Goal: Check status: Check status

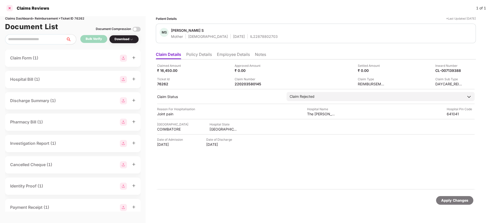
click at [9, 6] on div at bounding box center [10, 8] width 8 height 8
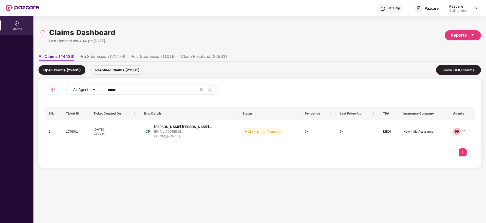
click at [132, 87] on input "******" at bounding box center [153, 90] width 91 height 8
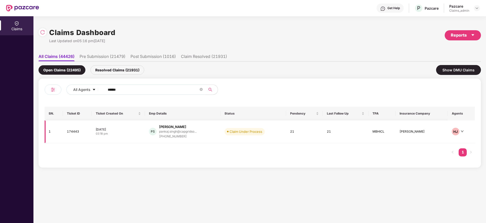
type input "******"
click at [176, 137] on div "[PHONE_NUMBER]" at bounding box center [178, 136] width 38 height 5
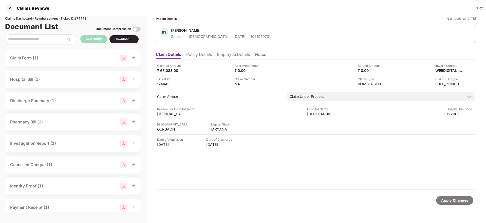
click at [198, 54] on li "Policy Details" at bounding box center [199, 55] width 26 height 7
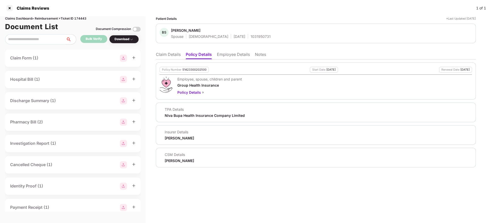
drag, startPoint x: 301, startPoint y: 68, endPoint x: 342, endPoint y: 65, distance: 40.4
click at [342, 65] on div "Policy Number 51423300202500 Start Date [DATE] Renewal Date [DATE] Employee, sp…" at bounding box center [316, 80] width 320 height 37
click at [80, 19] on div "Claims Dashboard > Reimbursement > Ticket ID 174443" at bounding box center [73, 18] width 136 height 5
copy div "174443"
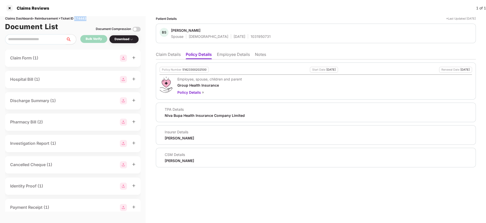
click at [79, 19] on div "Claims Dashboard > Reimbursement > Ticket ID 174443" at bounding box center [73, 18] width 136 height 5
click at [170, 56] on li "Claim Details" at bounding box center [168, 55] width 25 height 7
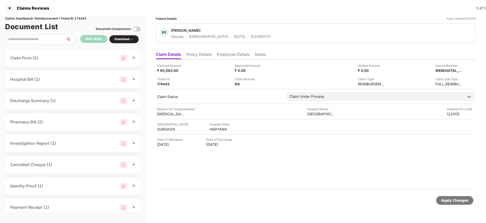
click at [199, 57] on li "Policy Details" at bounding box center [199, 55] width 26 height 7
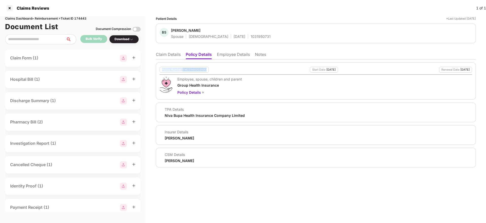
drag, startPoint x: 163, startPoint y: 68, endPoint x: 208, endPoint y: 70, distance: 44.9
click at [208, 70] on div "Policy Number 51423300202500" at bounding box center [184, 70] width 49 height 6
copy div "Policy Number 51423300202500"
click at [163, 54] on li "Claim Details" at bounding box center [168, 55] width 25 height 7
